Goal: Task Accomplishment & Management: Complete application form

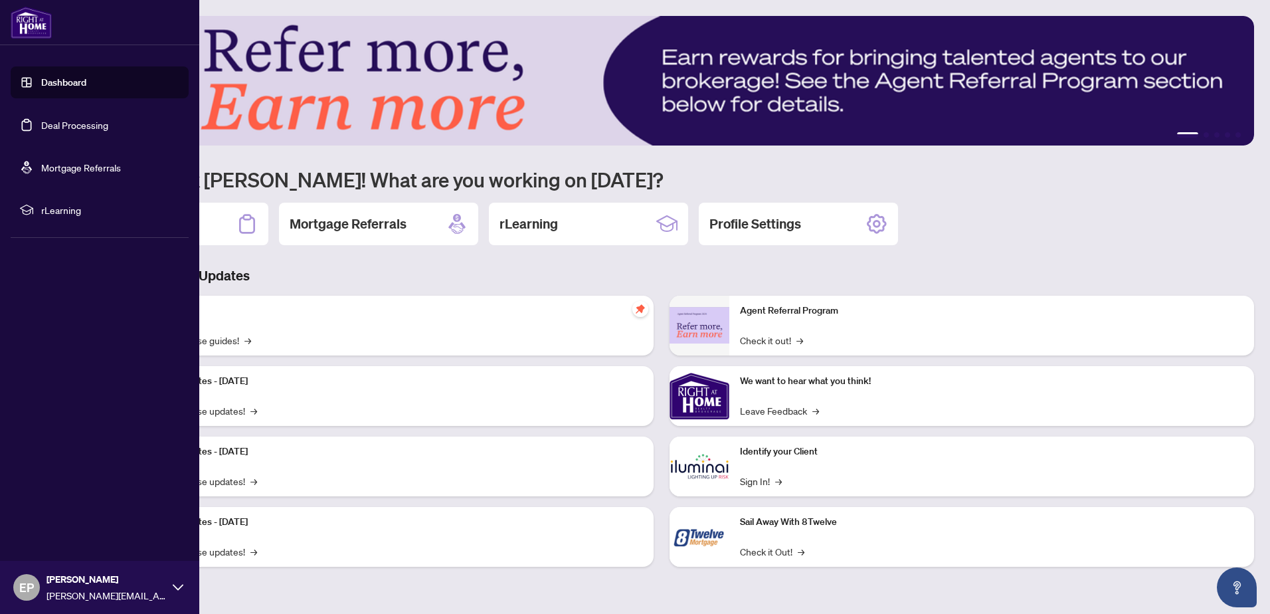
click at [43, 123] on link "Deal Processing" at bounding box center [74, 125] width 67 height 12
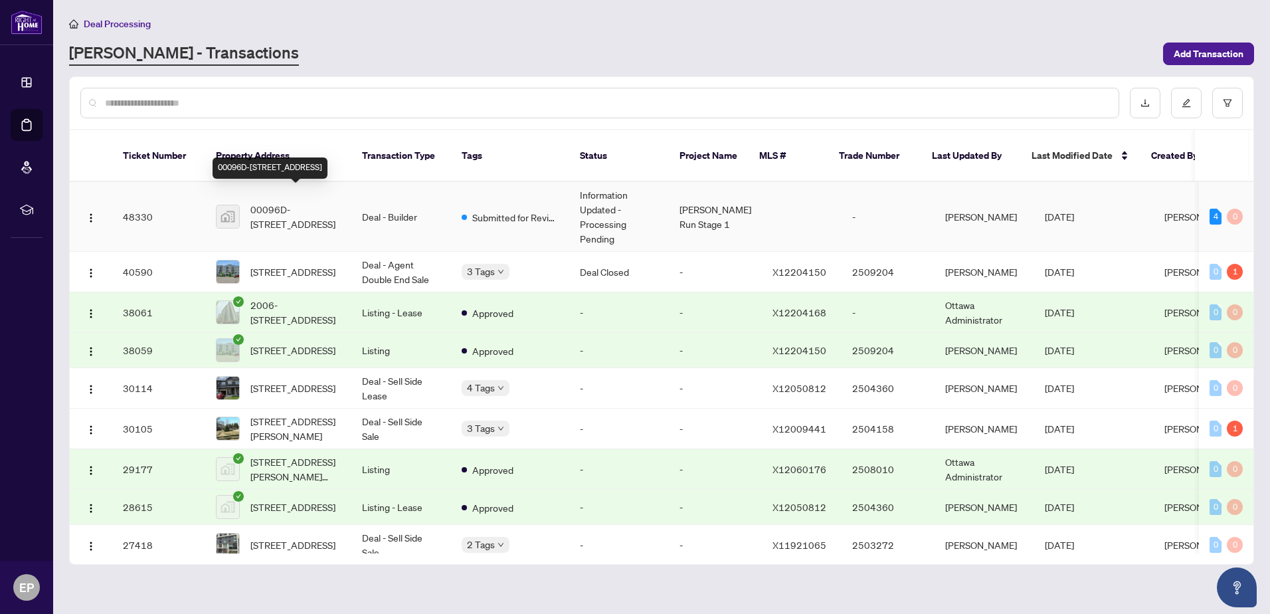
click at [284, 202] on span "00096D-[STREET_ADDRESS]" at bounding box center [295, 216] width 90 height 29
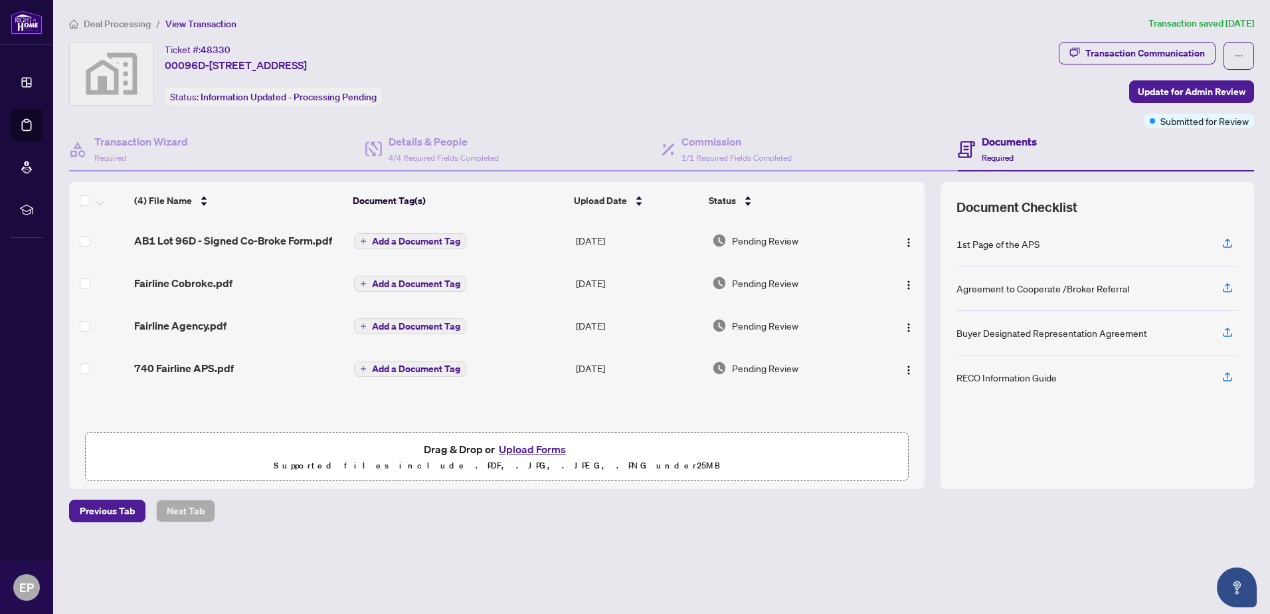
click at [518, 451] on button "Upload Forms" at bounding box center [532, 449] width 75 height 17
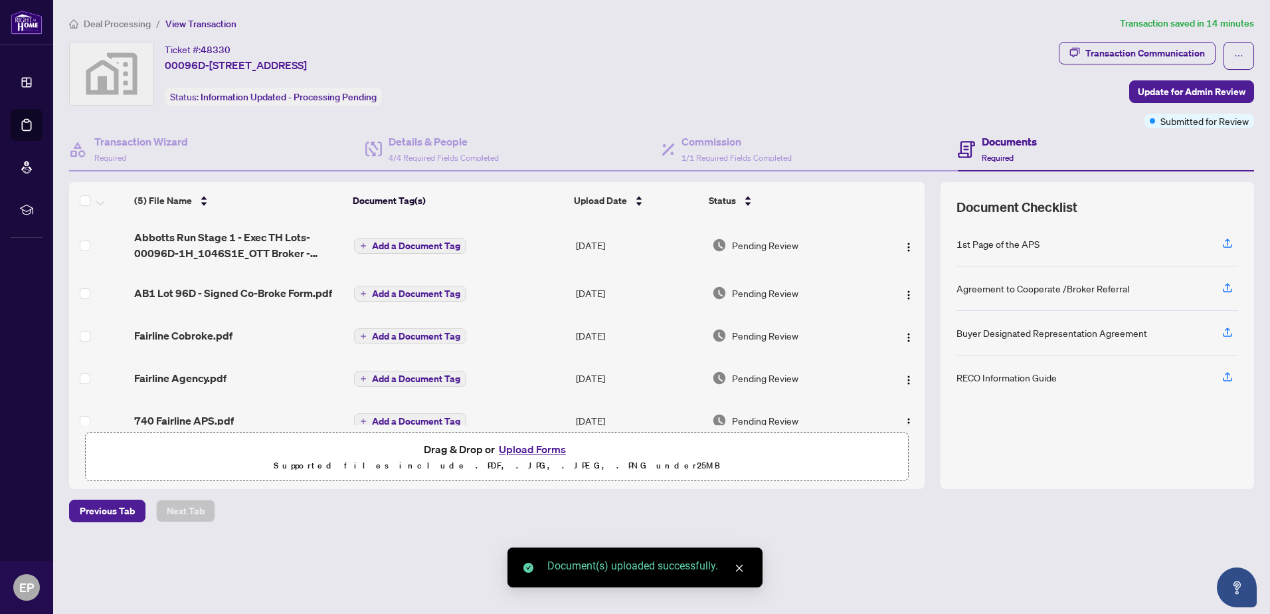
scroll to position [22, 0]
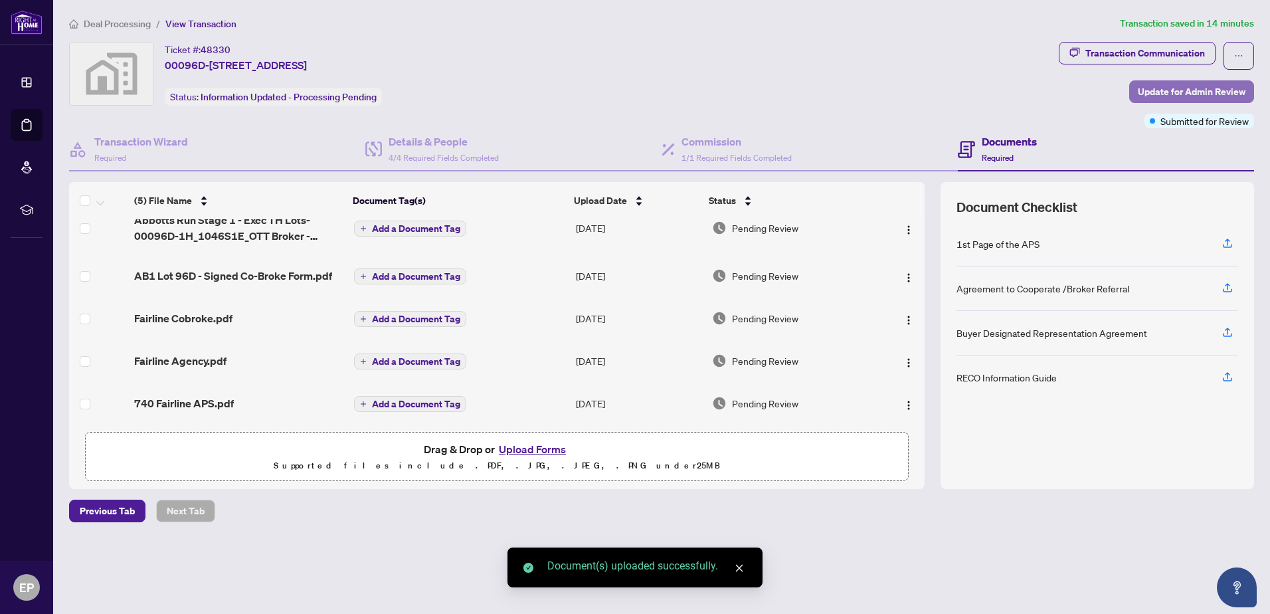
click at [1185, 88] on span "Update for Admin Review" at bounding box center [1192, 91] width 108 height 21
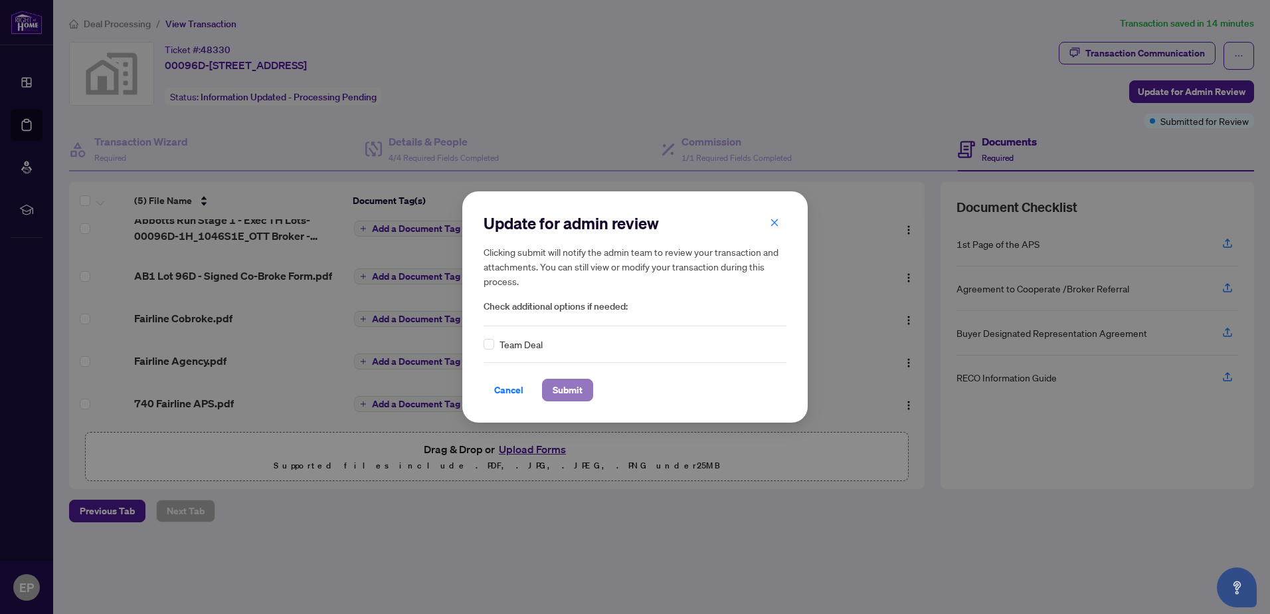
click at [575, 387] on span "Submit" at bounding box center [568, 389] width 30 height 21
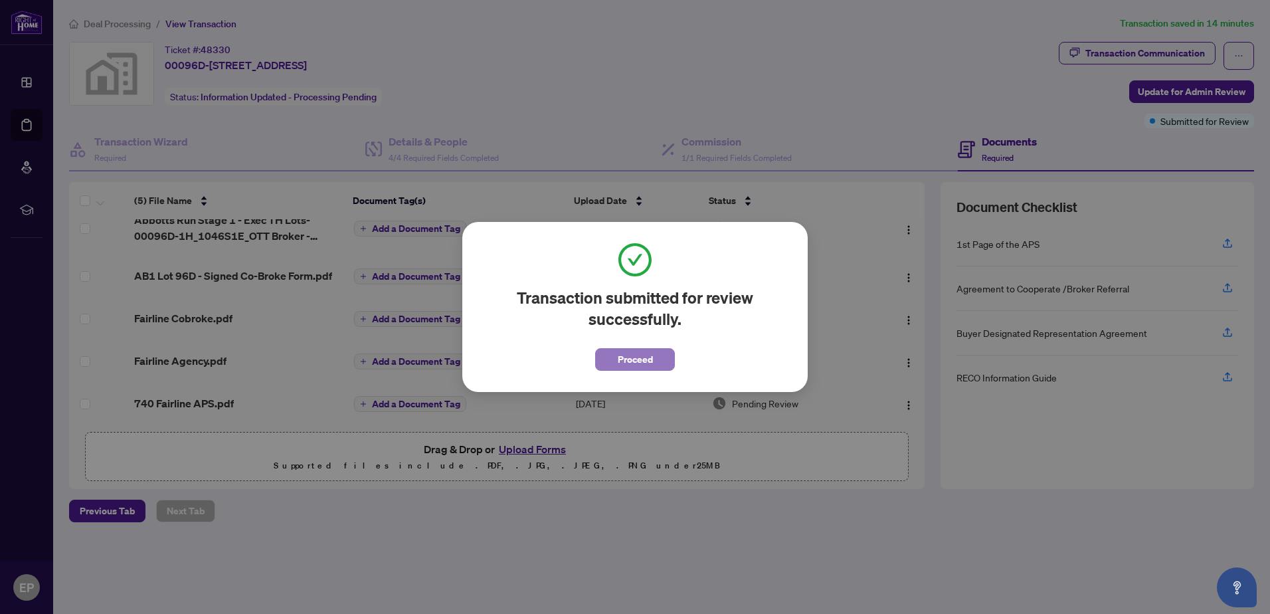
click at [635, 364] on span "Proceed" at bounding box center [635, 359] width 35 height 21
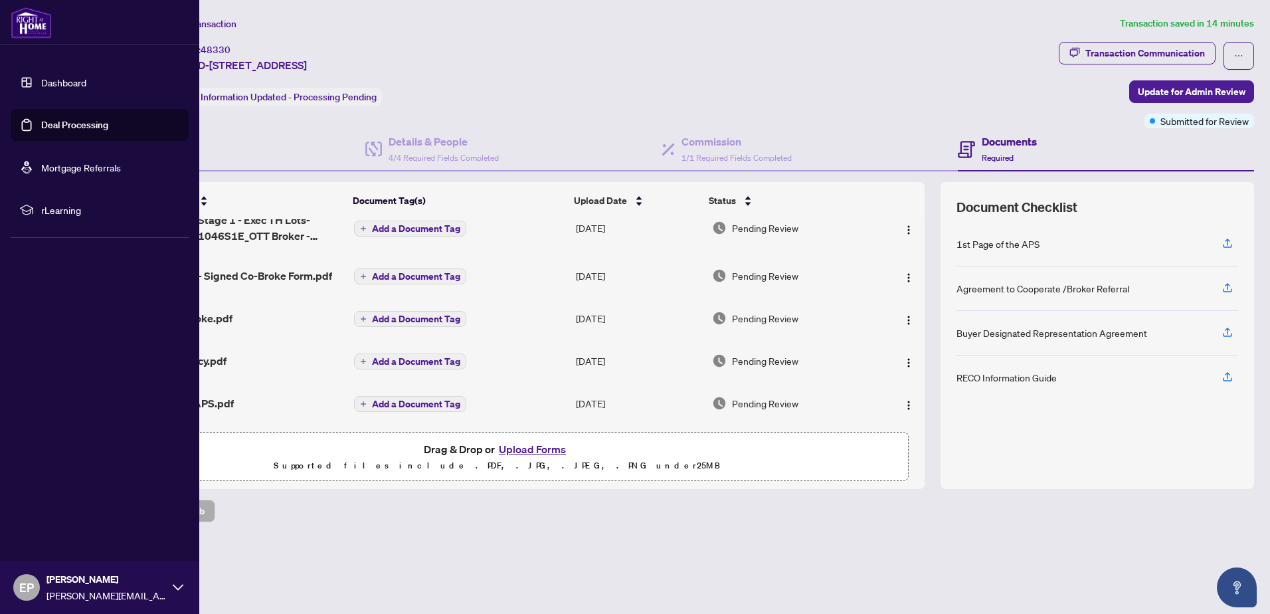
click at [62, 88] on link "Dashboard" at bounding box center [63, 82] width 45 height 12
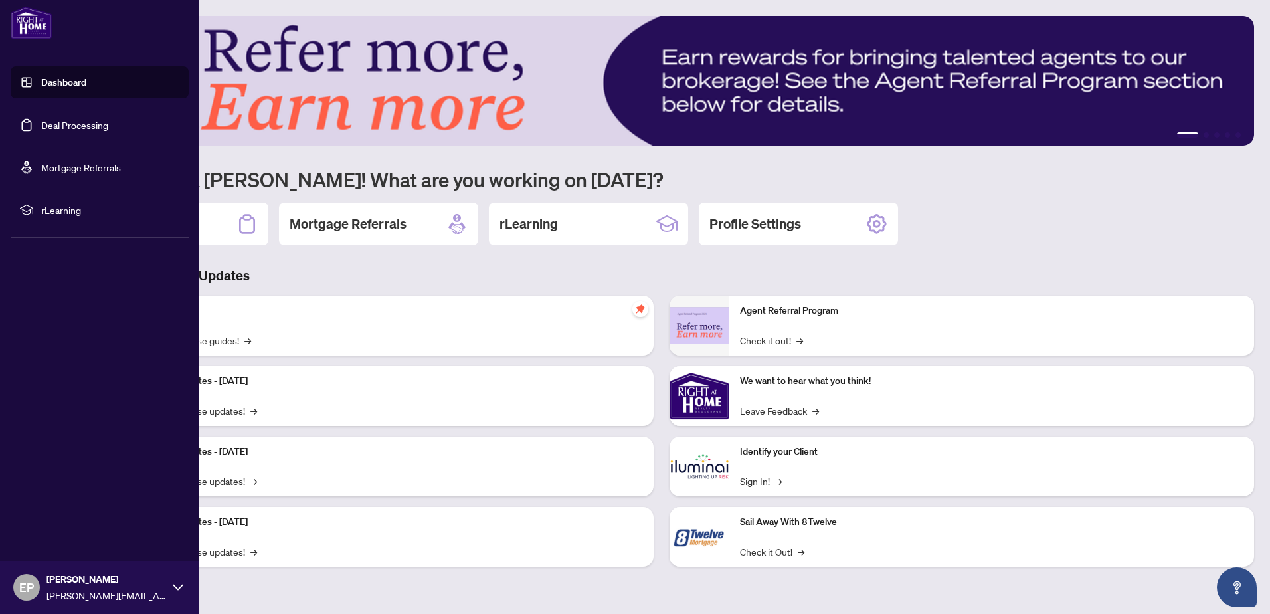
click at [29, 591] on span "EP" at bounding box center [26, 587] width 15 height 19
click at [64, 510] on span "Logout" at bounding box center [54, 508] width 30 height 21
